Goal: Transaction & Acquisition: Purchase product/service

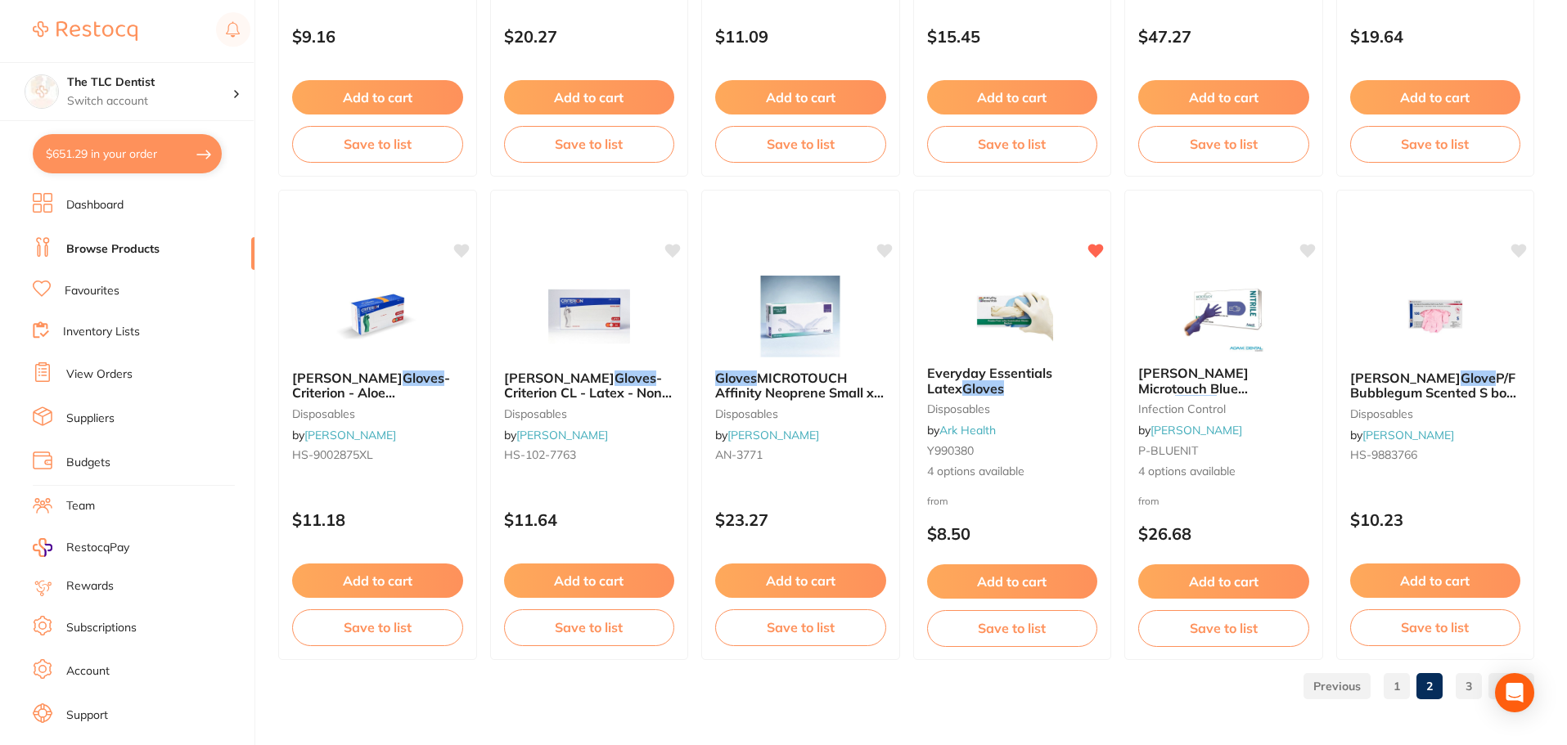
click at [92, 158] on button "$651.29 in your order" at bounding box center [127, 153] width 189 height 39
checkbox input "true"
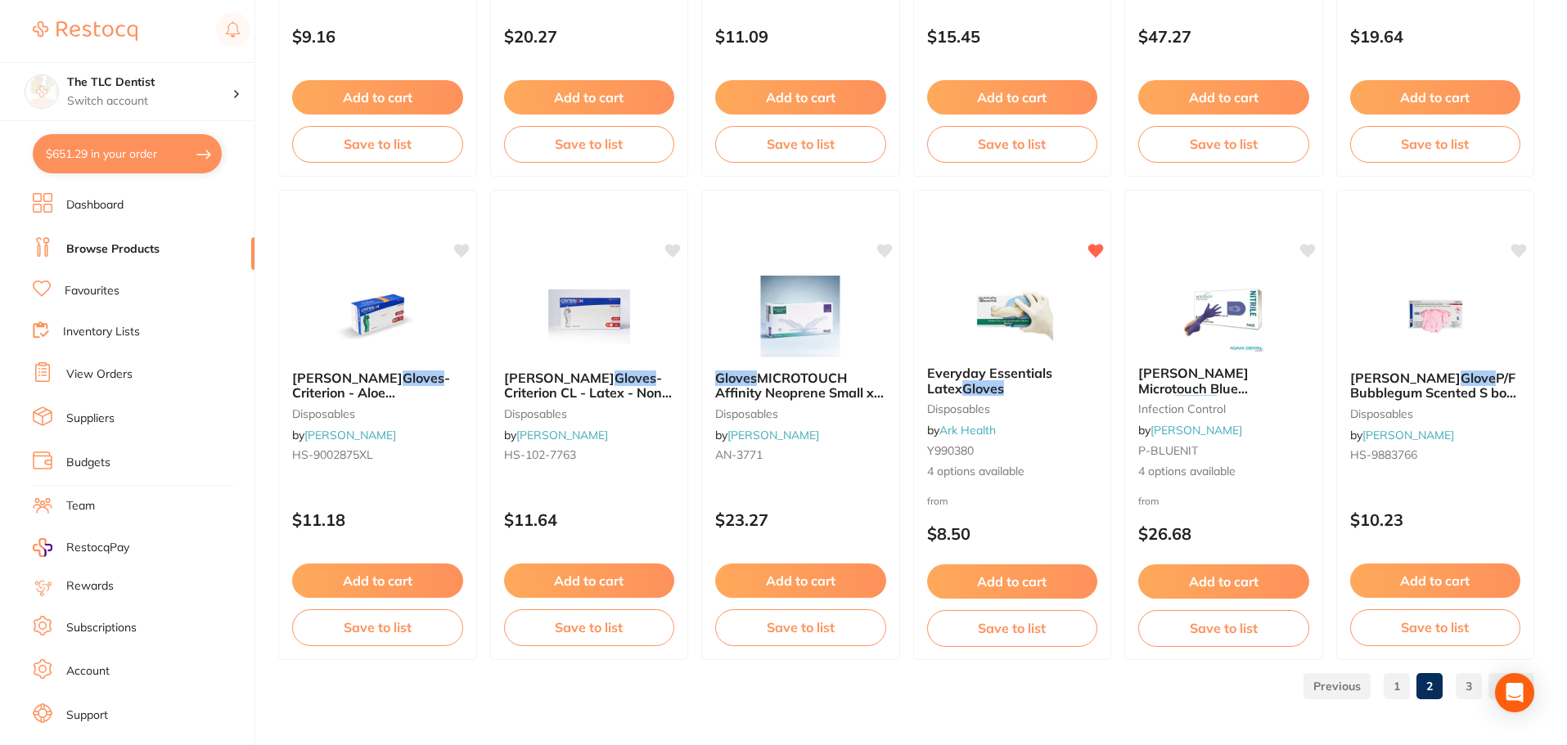
checkbox input "true"
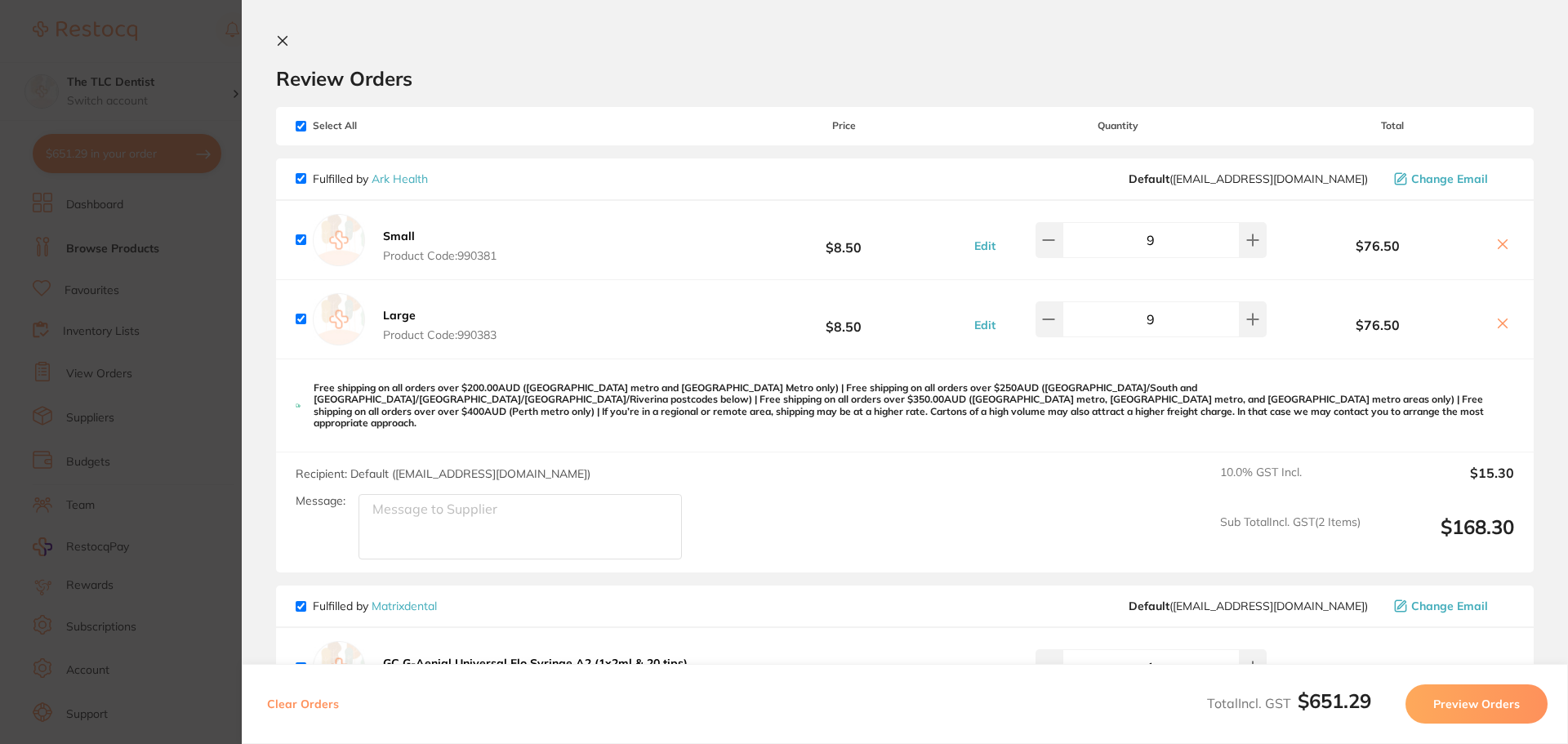
click at [298, 177] on input "checkbox" at bounding box center [300, 178] width 11 height 11
checkbox input "false"
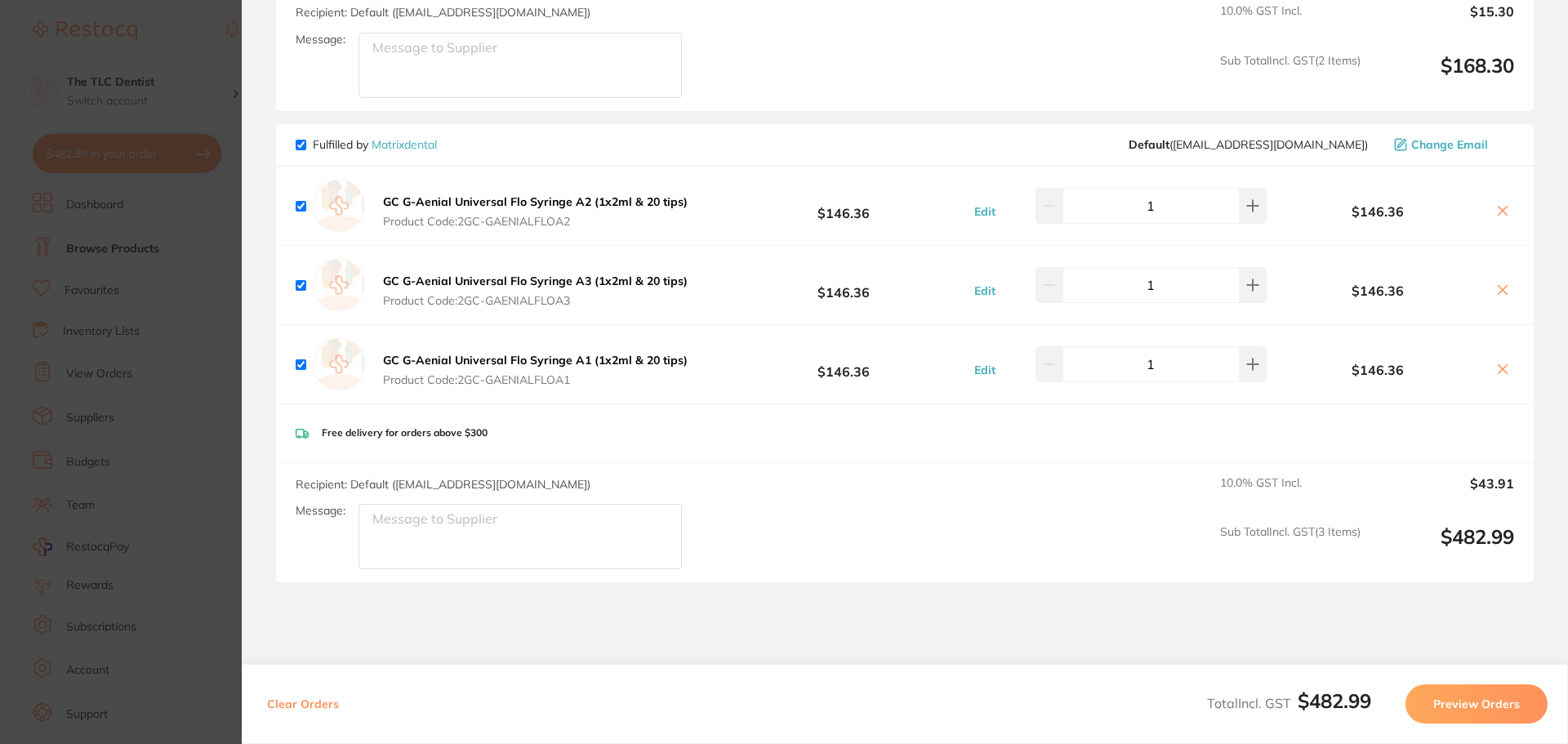
scroll to position [490, 0]
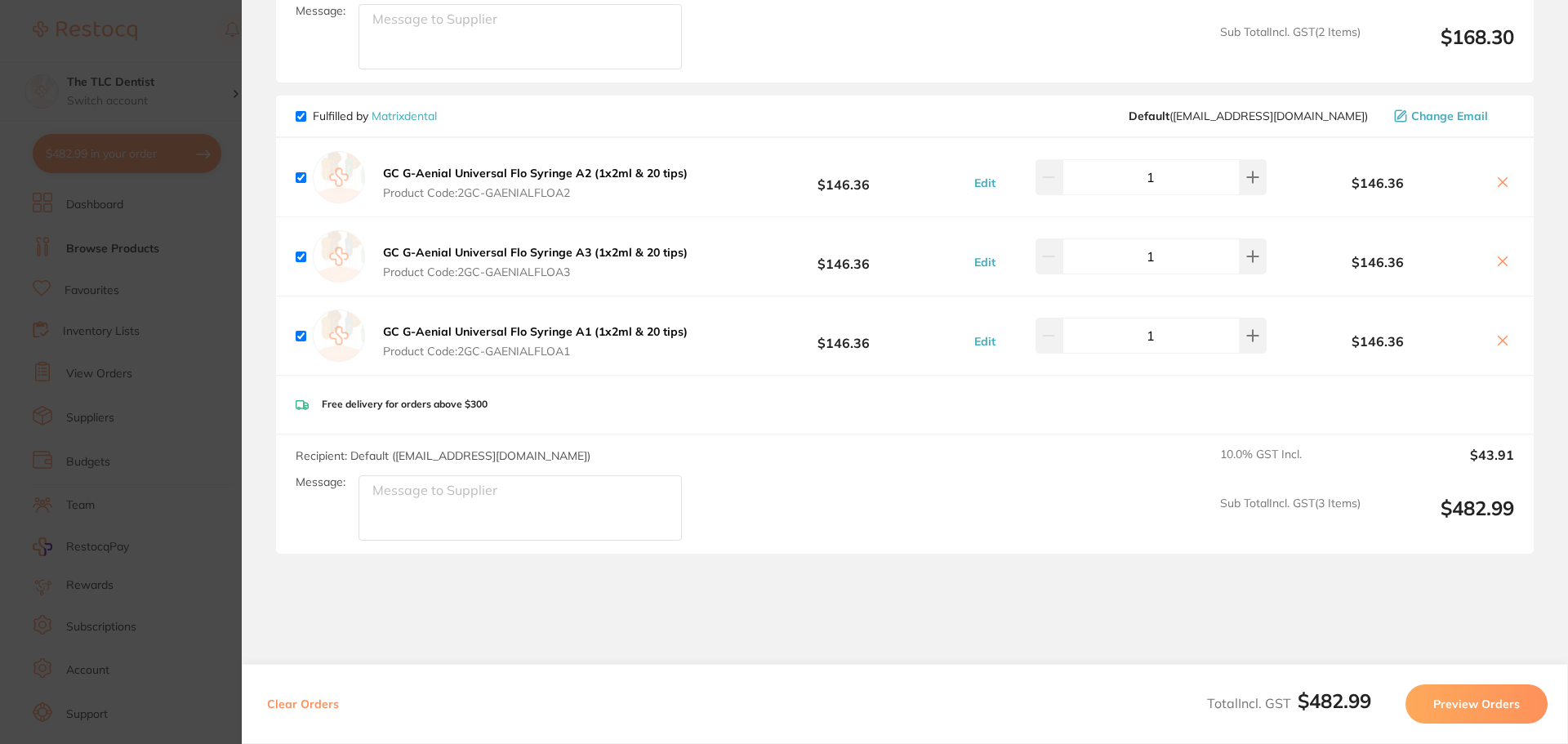
click at [120, 573] on section "Update RRP Set your pre negotiated price for this item. Item Agreed RRP (excl. …" at bounding box center [784, 372] width 1568 height 744
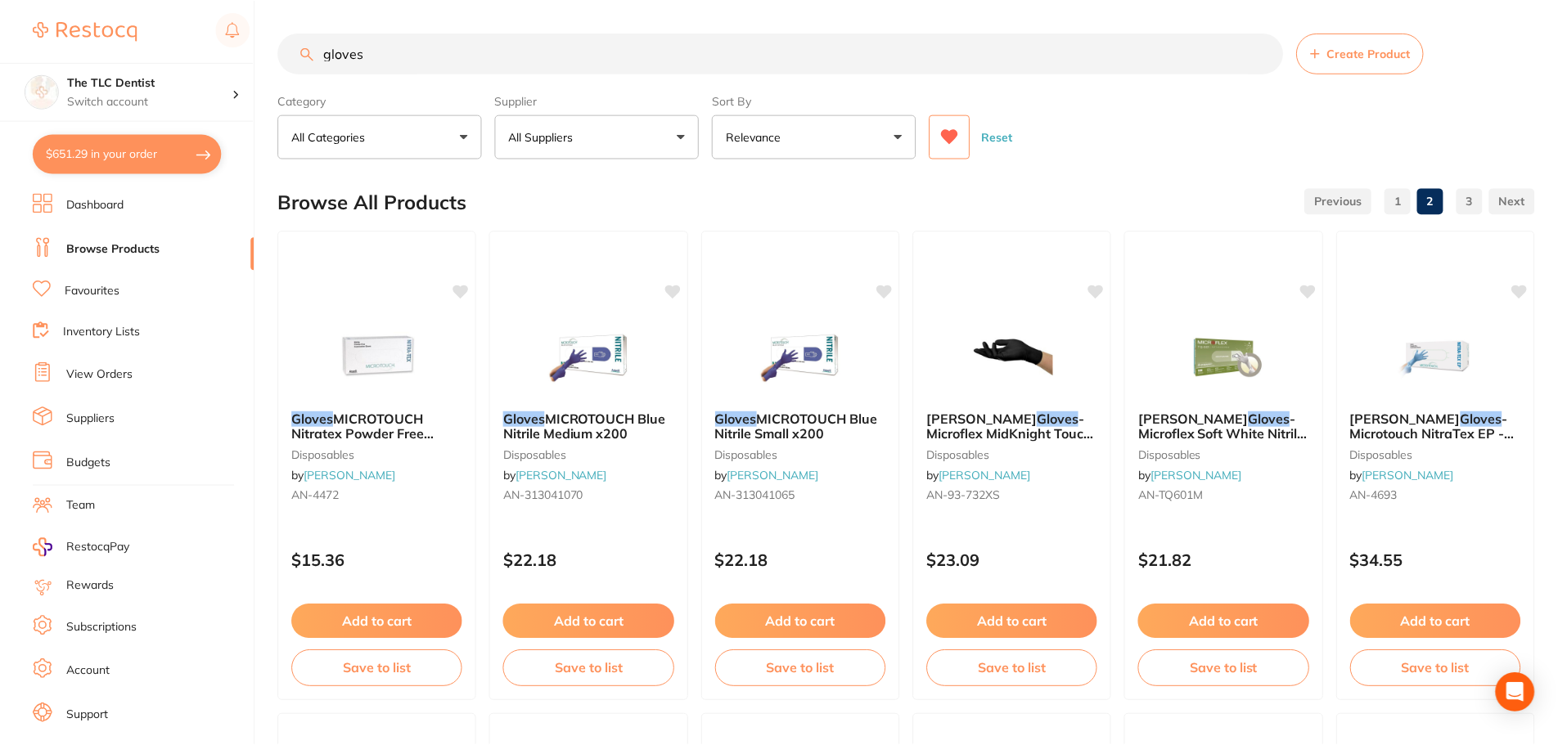
scroll to position [3909, 0]
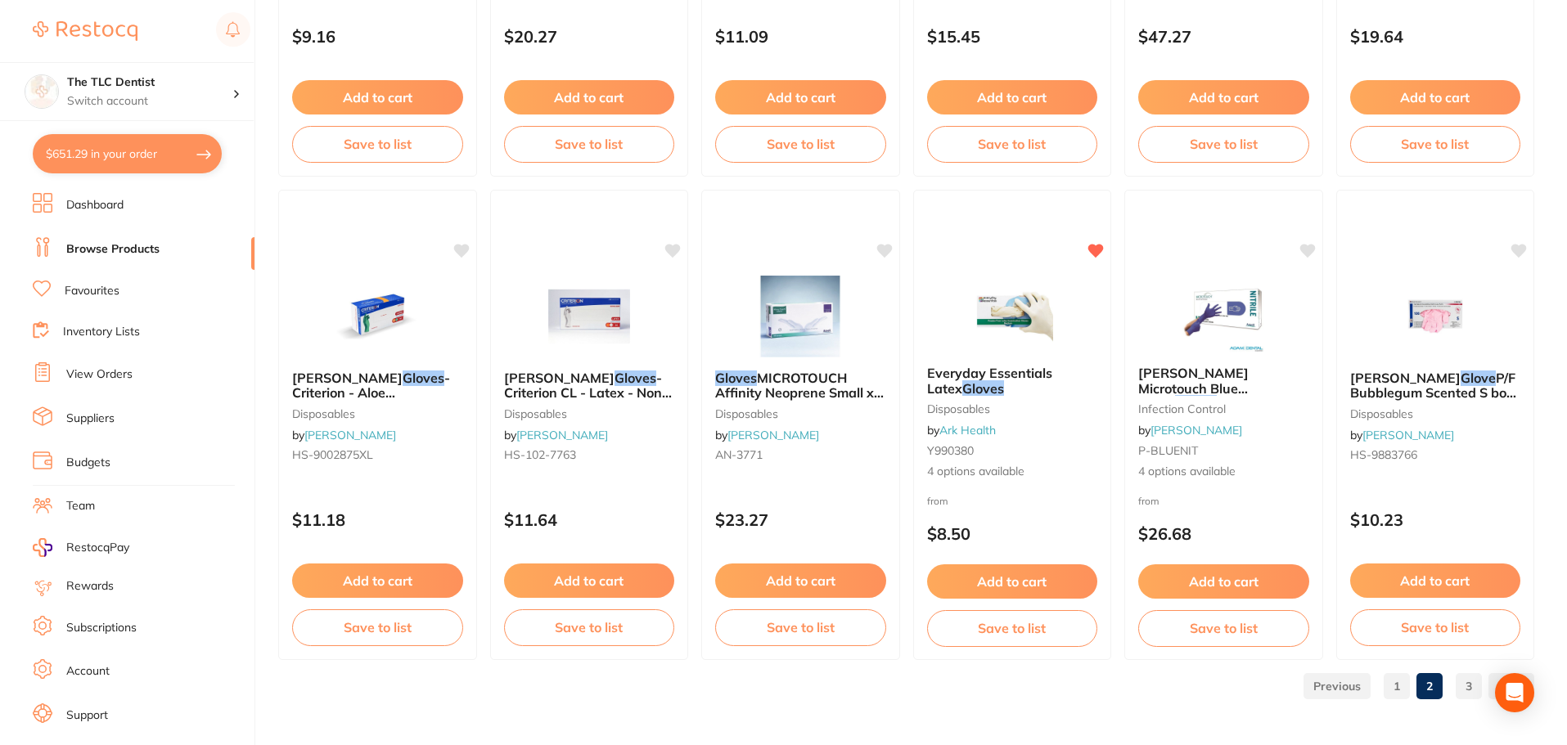
click at [114, 371] on link "View Orders" at bounding box center [99, 375] width 66 height 16
